Goal: Task Accomplishment & Management: Use online tool/utility

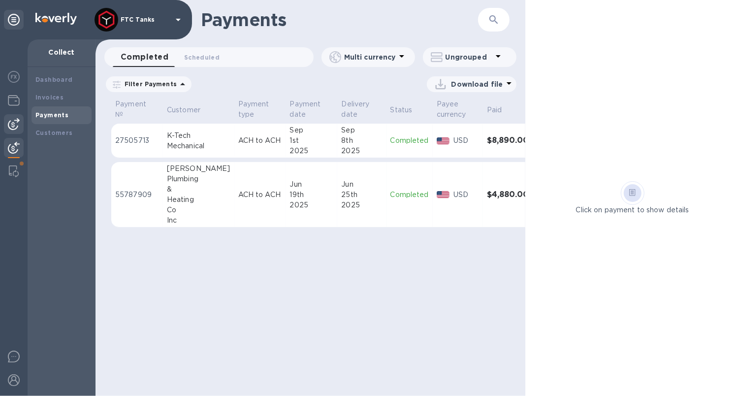
click at [15, 124] on img at bounding box center [14, 124] width 12 height 12
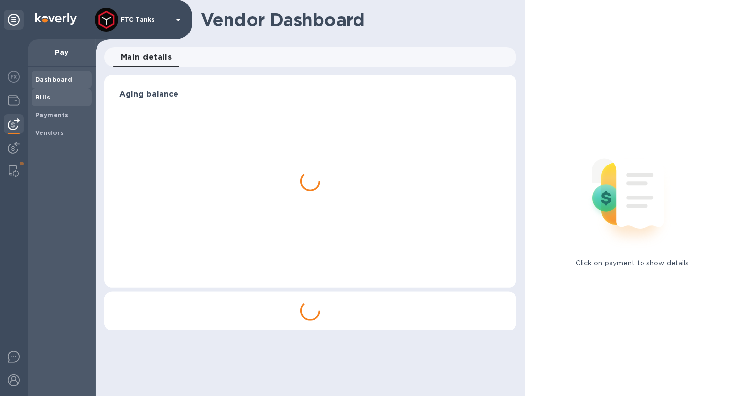
click at [46, 100] on span "Bills" at bounding box center [42, 98] width 15 height 10
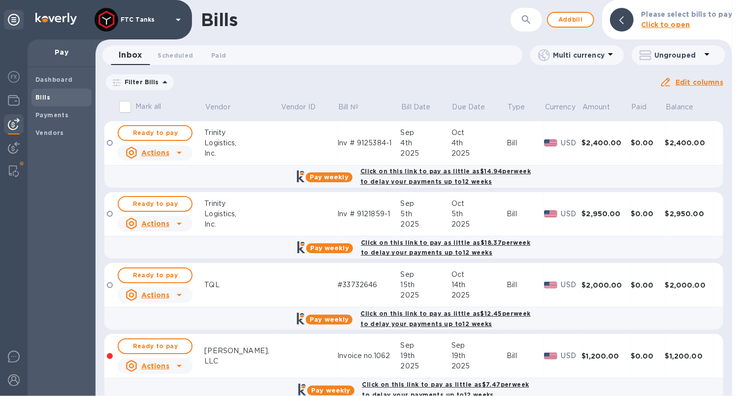
click at [0, 0] on icon at bounding box center [0, 0] width 0 height 0
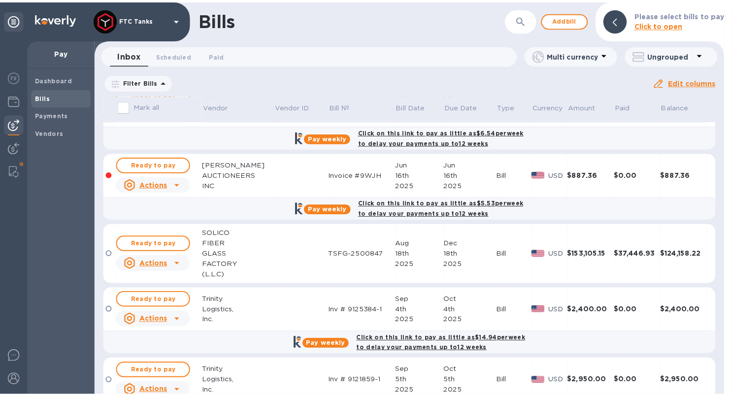
scroll to position [501, 0]
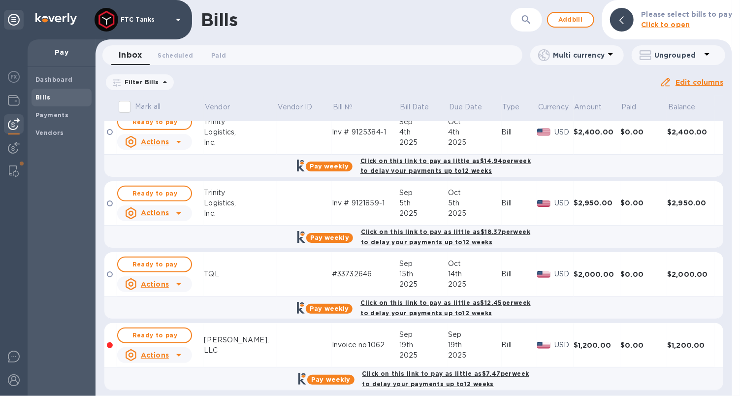
click at [245, 335] on div "[PERSON_NAME]," at bounding box center [240, 340] width 73 height 10
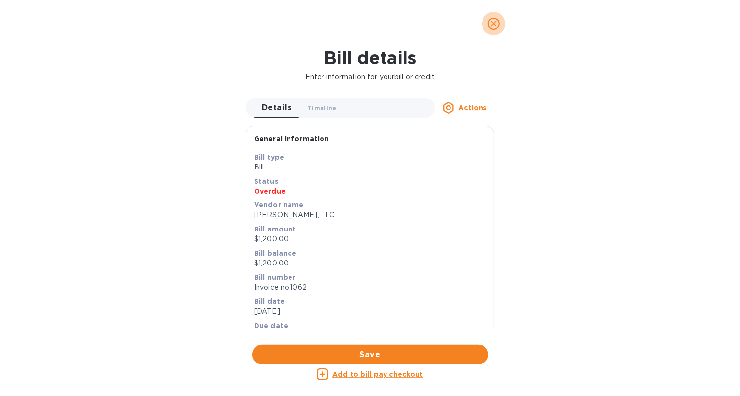
click at [495, 25] on icon "close" at bounding box center [494, 24] width 10 height 10
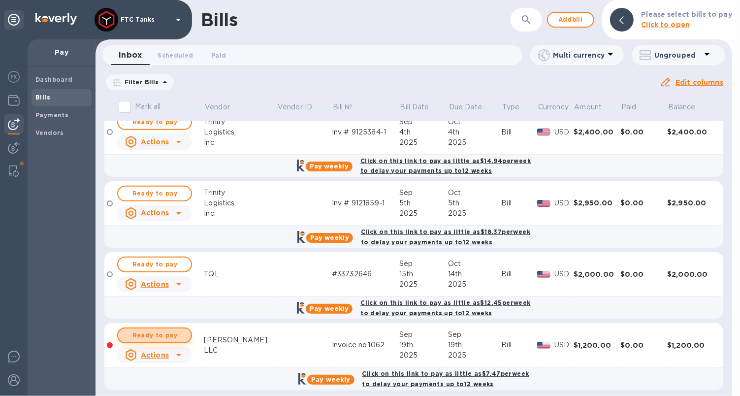
click at [177, 330] on span "Ready to pay" at bounding box center [154, 336] width 57 height 12
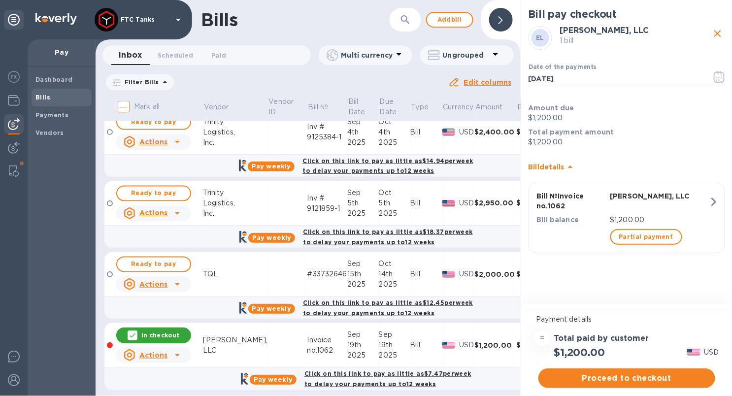
scroll to position [7, 0]
click at [599, 375] on span "Proceed to checkout" at bounding box center [626, 378] width 161 height 12
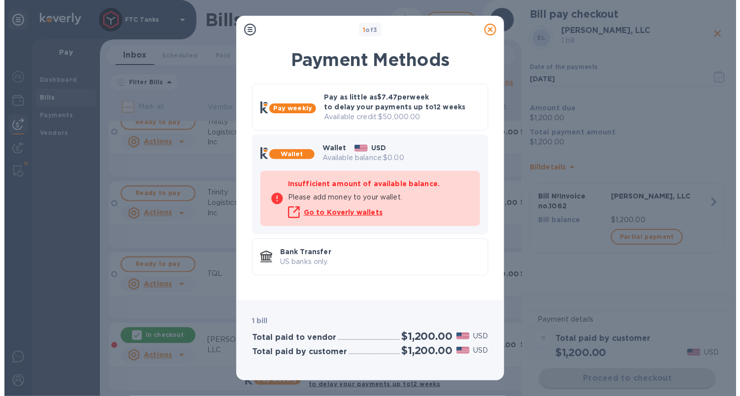
scroll to position [0, 0]
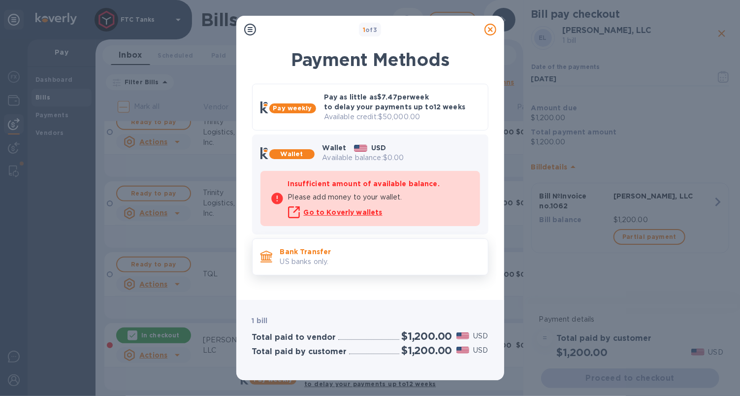
click at [337, 255] on p "Bank Transfer" at bounding box center [380, 252] width 200 height 10
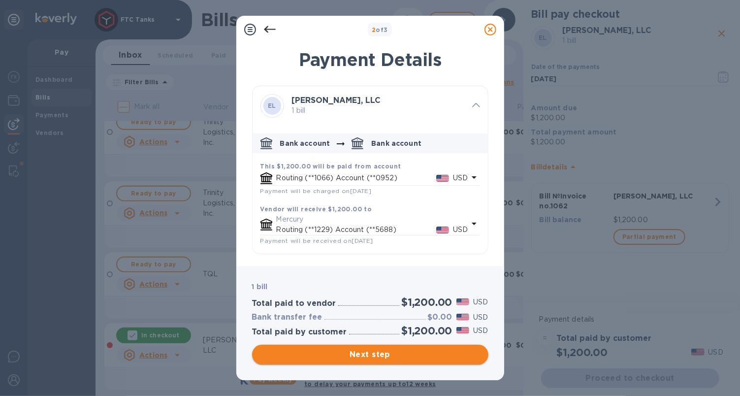
click at [378, 355] on span "Next step" at bounding box center [370, 355] width 221 height 12
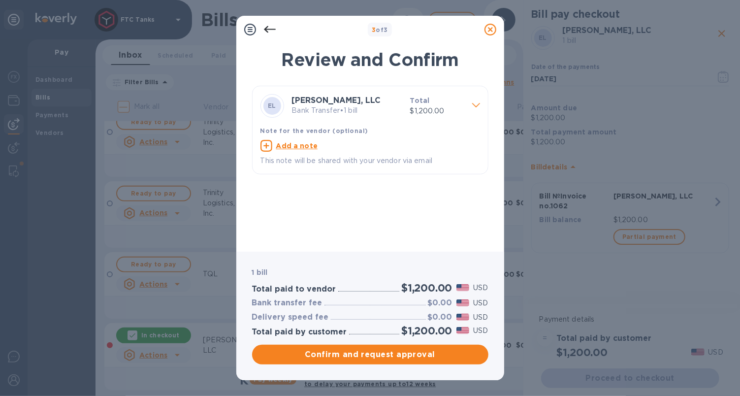
click at [303, 149] on u "Add a note" at bounding box center [297, 146] width 42 height 8
click at [304, 149] on textarea at bounding box center [363, 147] width 204 height 8
type textarea "FTC Tanks LLC"
click at [477, 103] on icon at bounding box center [476, 105] width 8 height 4
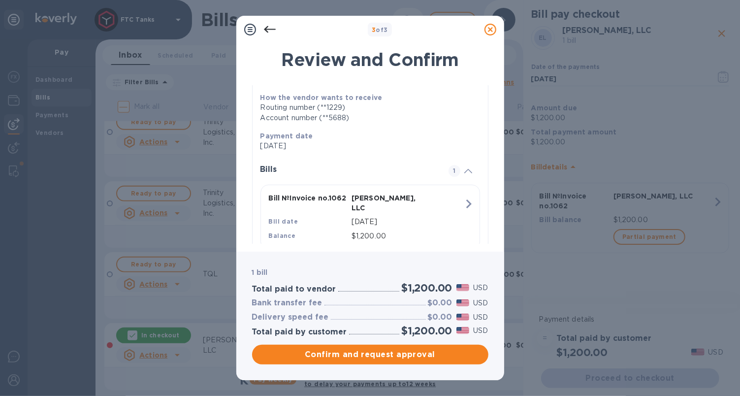
scroll to position [130, 0]
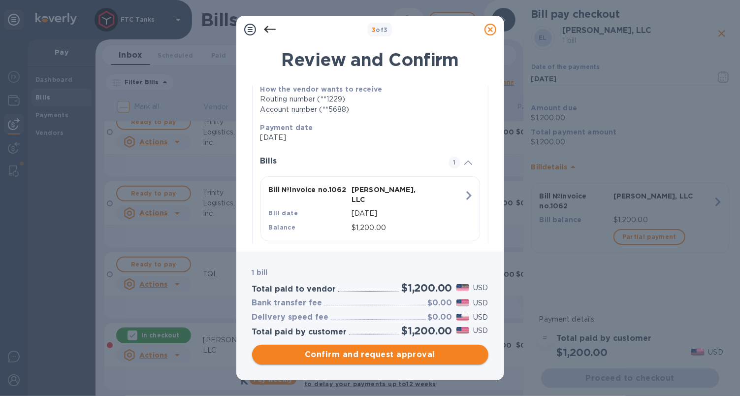
click at [357, 354] on span "Confirm and request approval" at bounding box center [370, 355] width 221 height 12
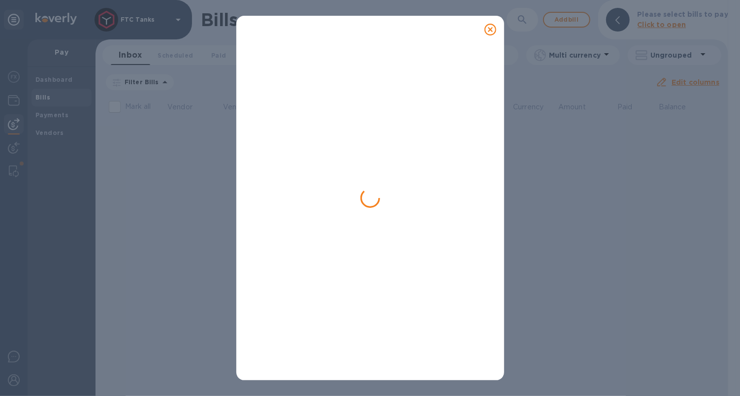
scroll to position [0, 0]
